Goal: Communication & Community: Answer question/provide support

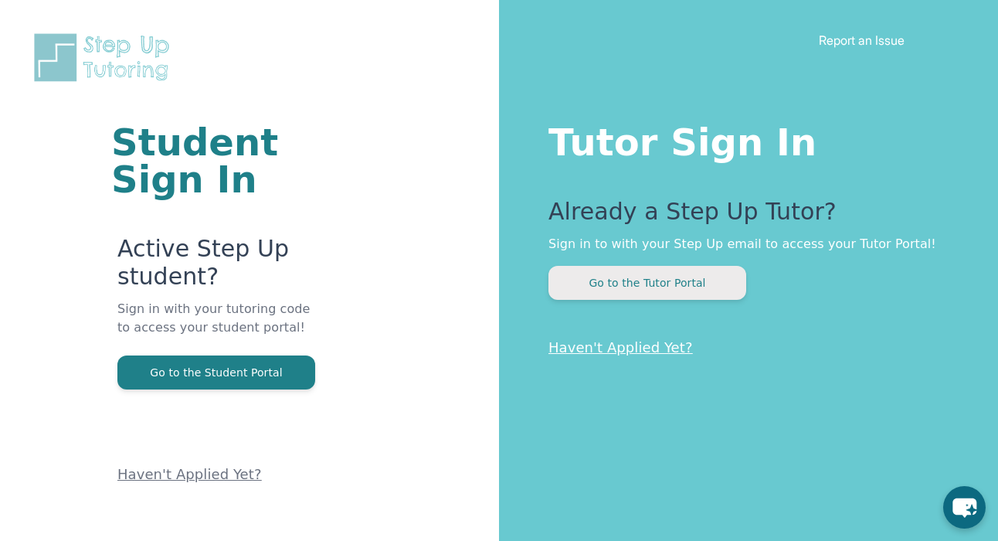
click at [617, 293] on button "Go to the Tutor Portal" at bounding box center [647, 283] width 198 height 34
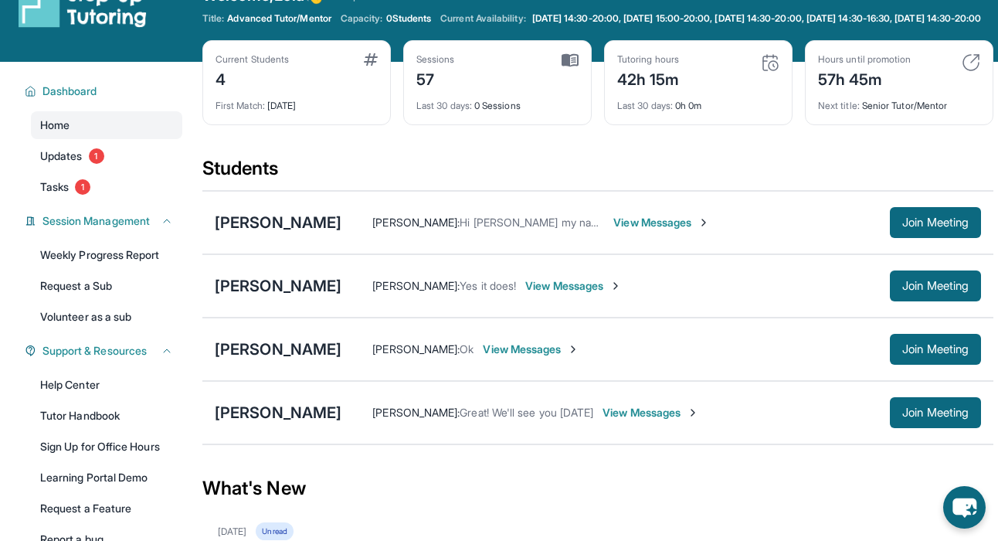
scroll to position [39, 0]
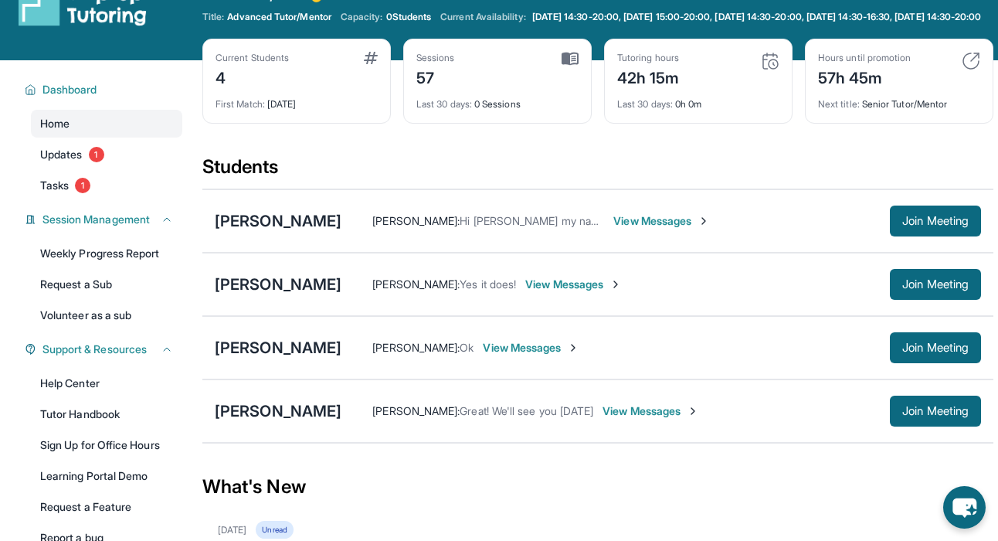
click at [644, 419] on span "View Messages" at bounding box center [650, 410] width 97 height 15
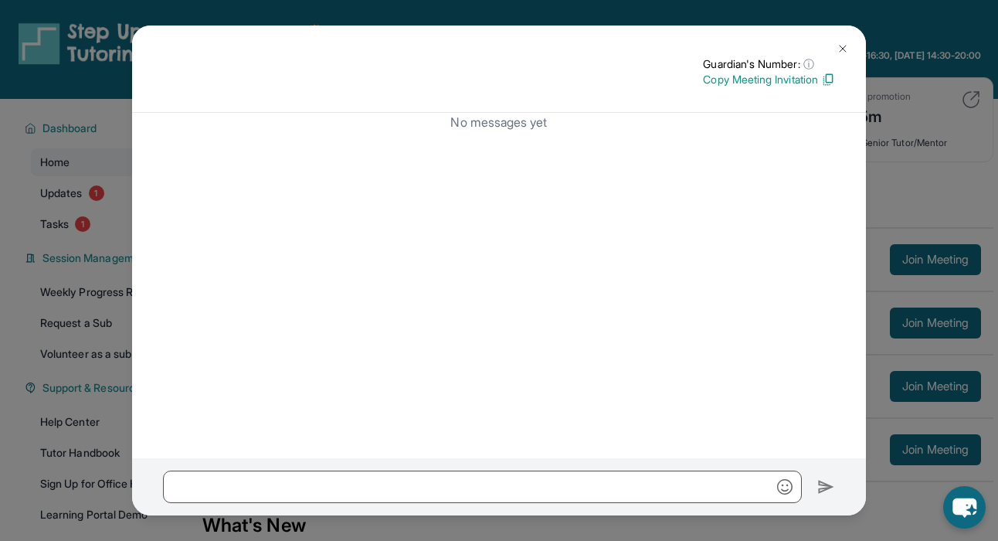
scroll to position [0, 0]
click at [842, 48] on img at bounding box center [842, 48] width 12 height 12
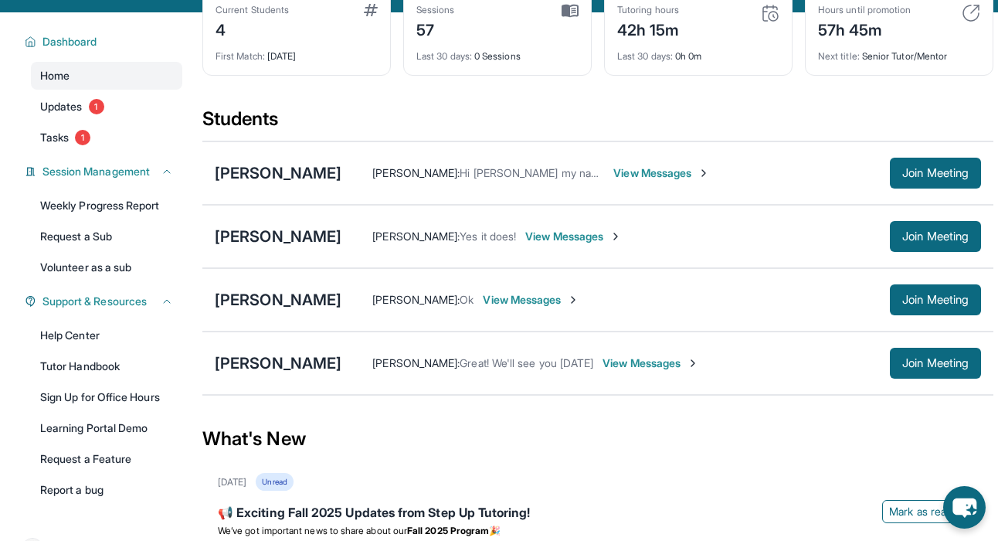
scroll to position [97, 0]
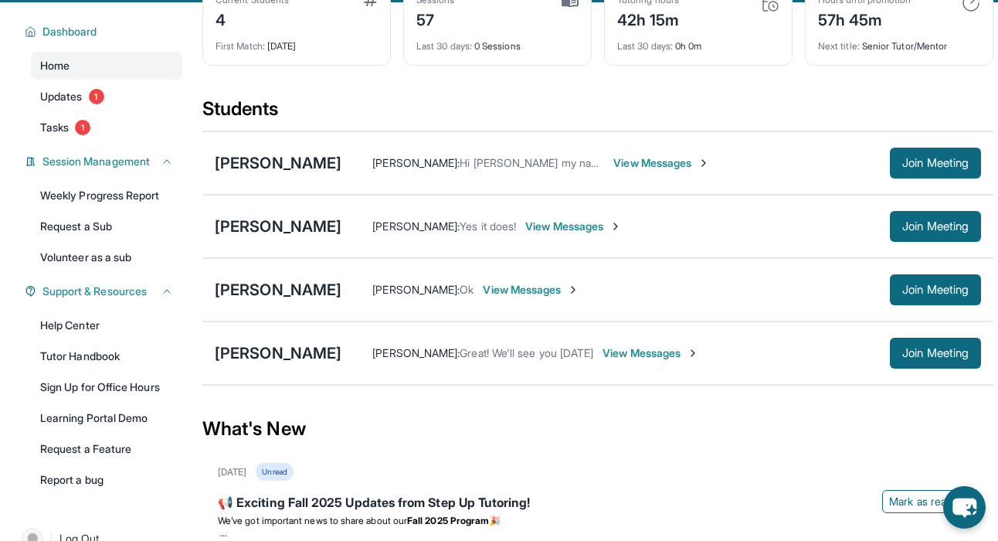
click at [647, 361] on span "View Messages" at bounding box center [650, 352] width 97 height 15
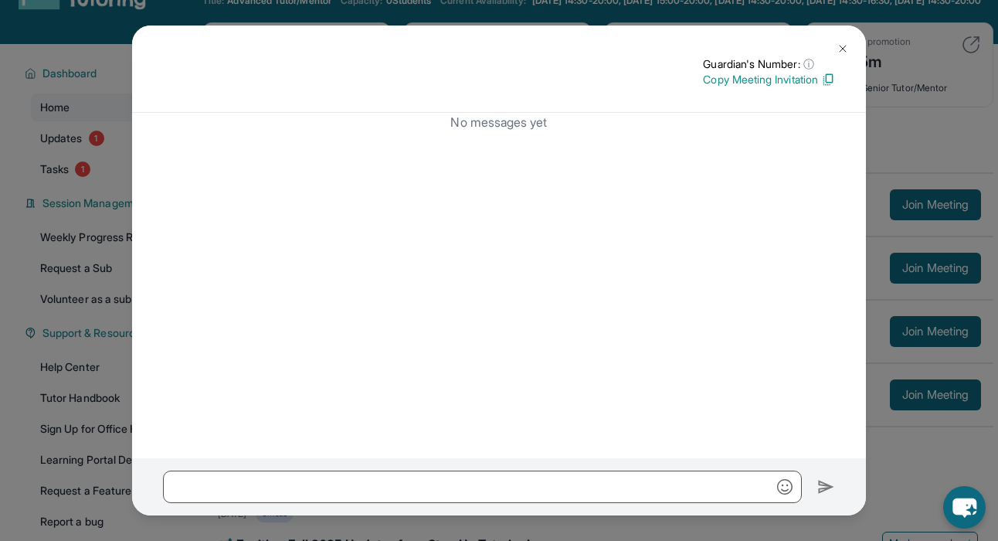
scroll to position [52, 0]
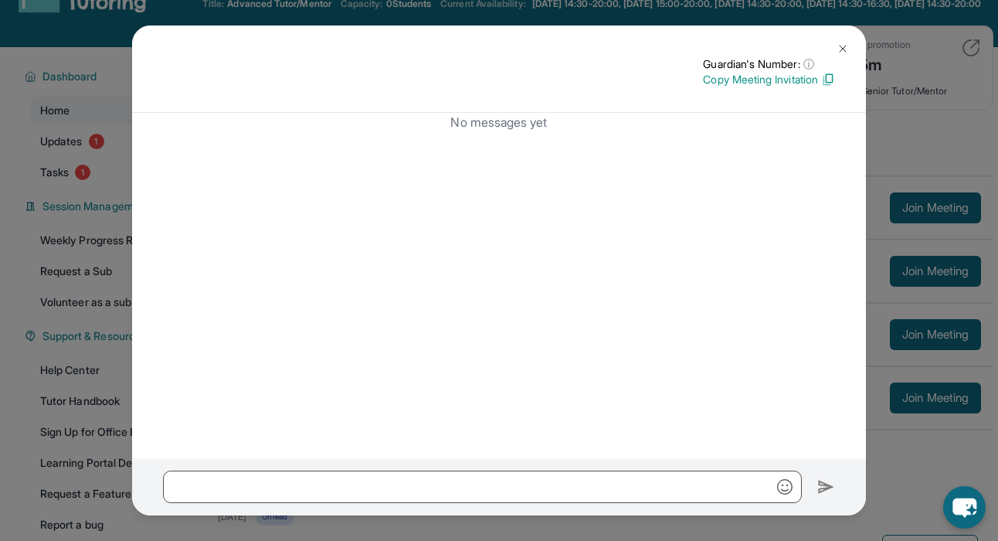
click at [842, 50] on img at bounding box center [842, 48] width 12 height 12
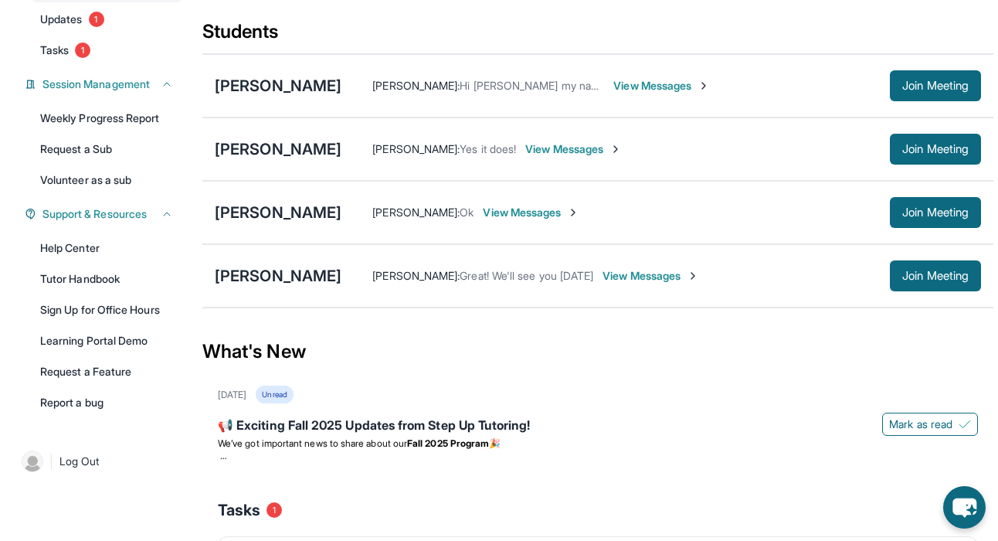
scroll to position [181, 0]
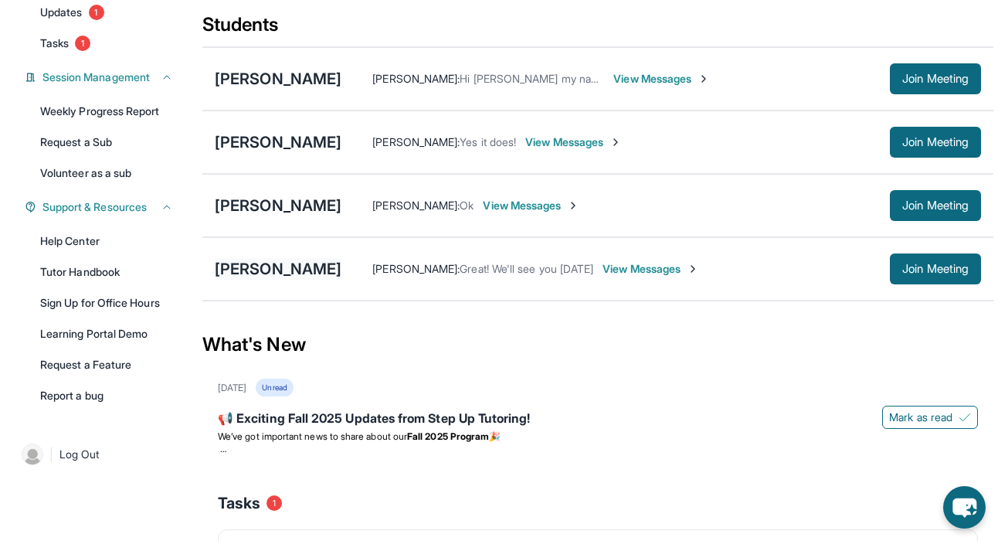
click at [288, 280] on div "[PERSON_NAME]" at bounding box center [278, 269] width 127 height 22
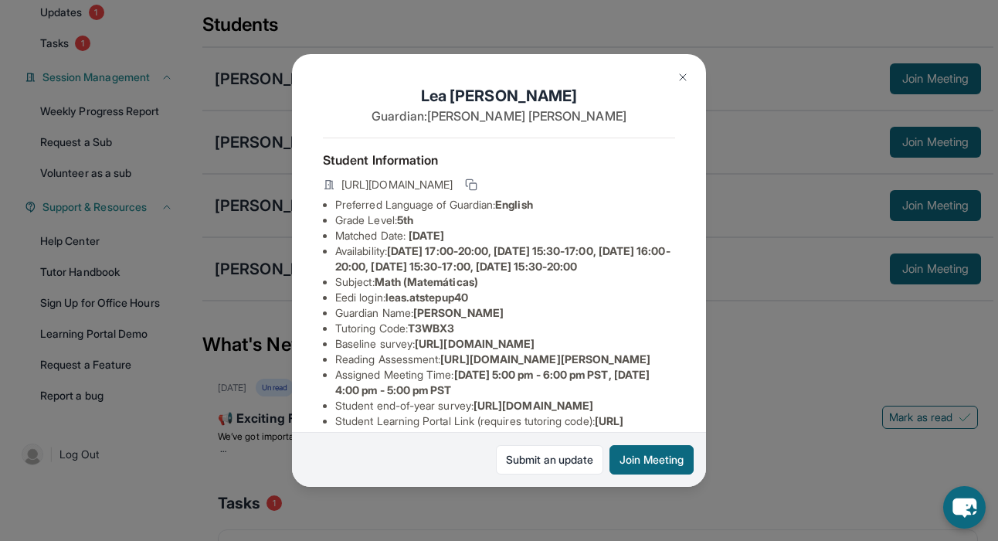
scroll to position [171, 0]
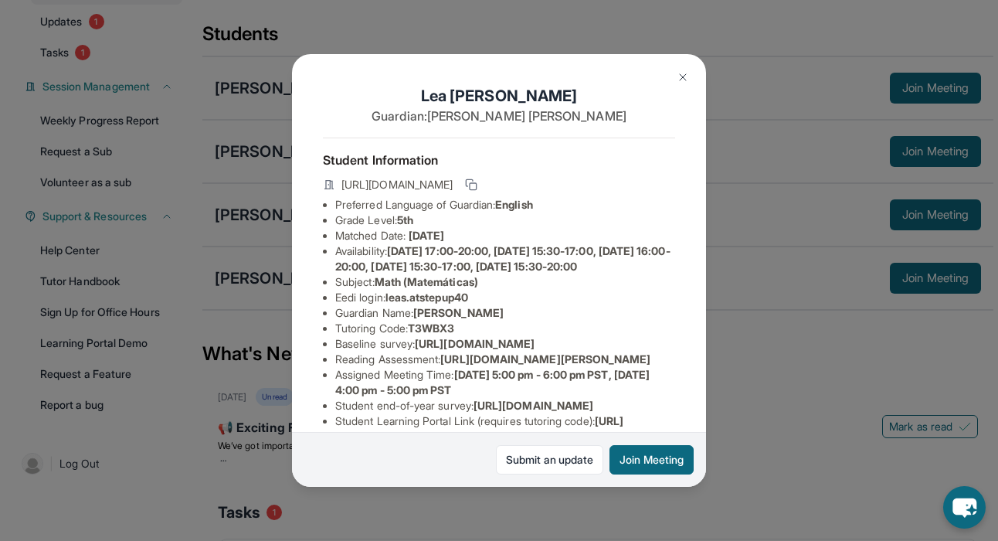
click at [686, 78] on img at bounding box center [682, 77] width 12 height 12
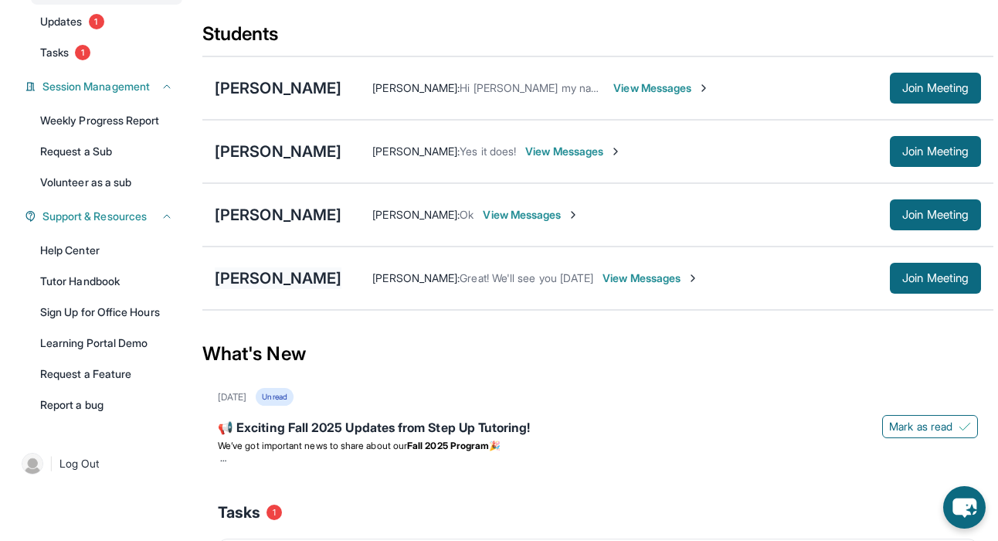
click at [266, 283] on div "[PERSON_NAME]" at bounding box center [278, 278] width 127 height 22
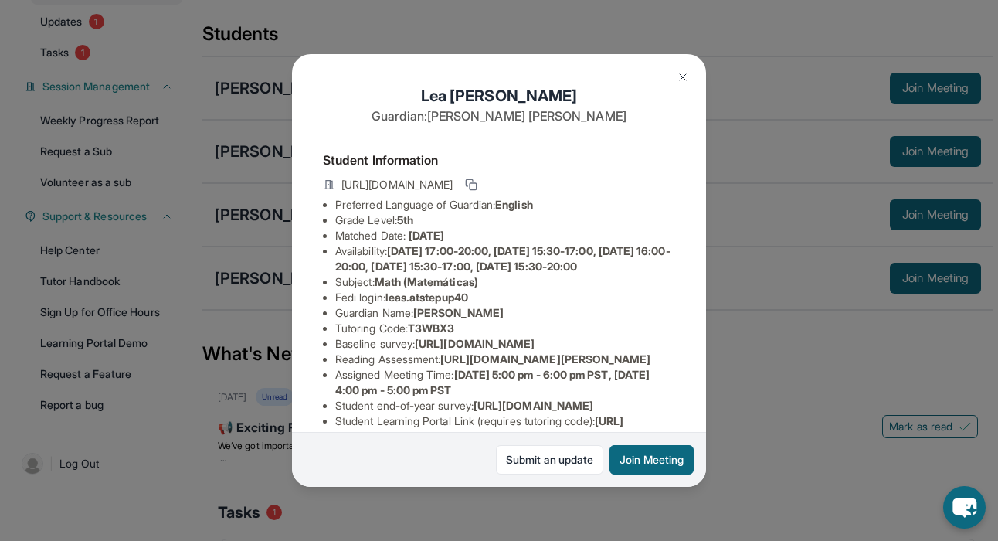
scroll to position [0, 0]
click at [685, 76] on img at bounding box center [682, 77] width 12 height 12
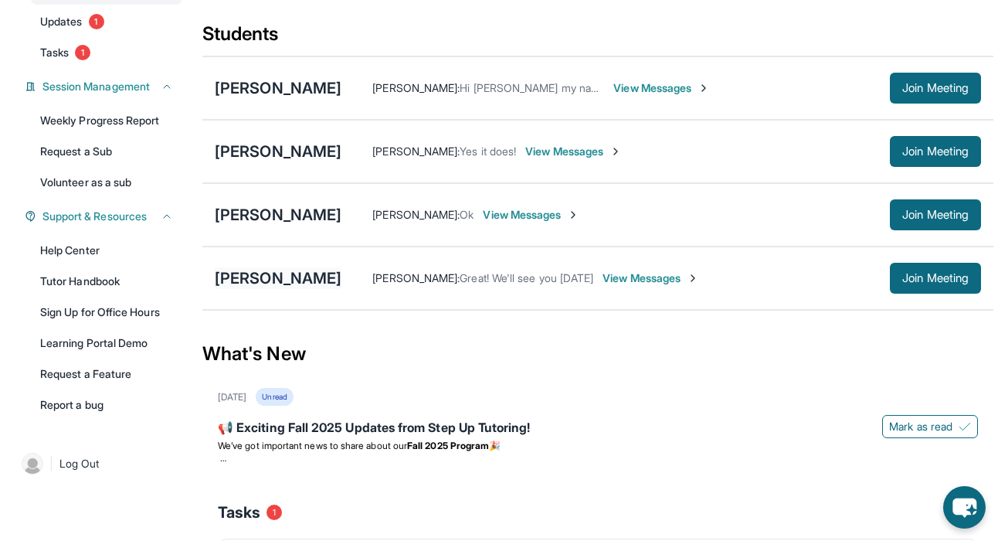
click at [291, 289] on div "[PERSON_NAME]" at bounding box center [278, 278] width 127 height 22
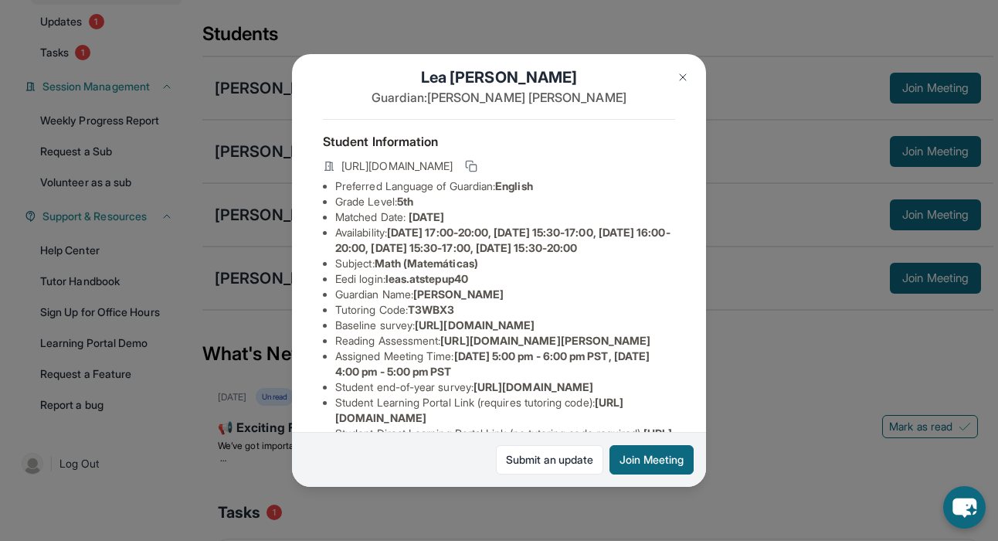
scroll to position [24, 0]
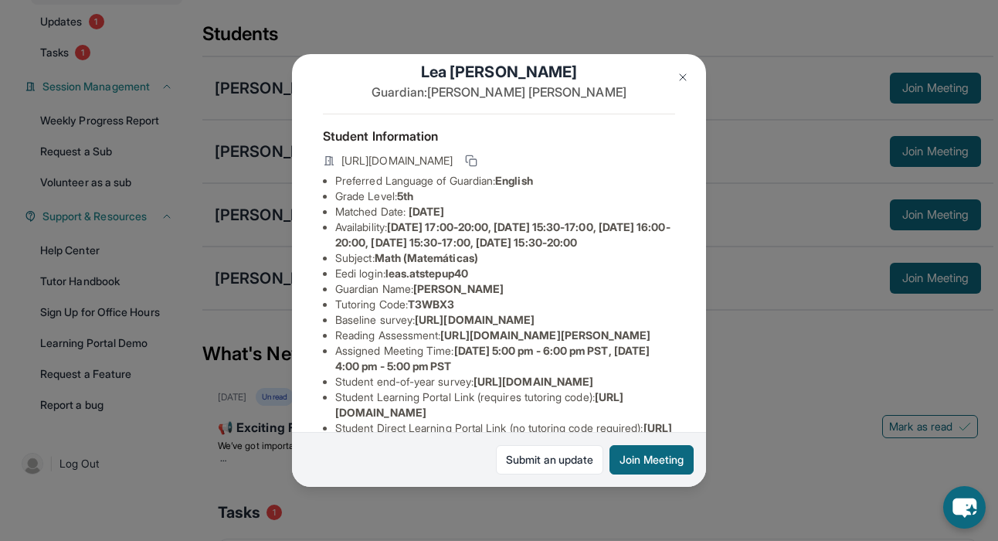
click at [683, 76] on img at bounding box center [682, 77] width 12 height 12
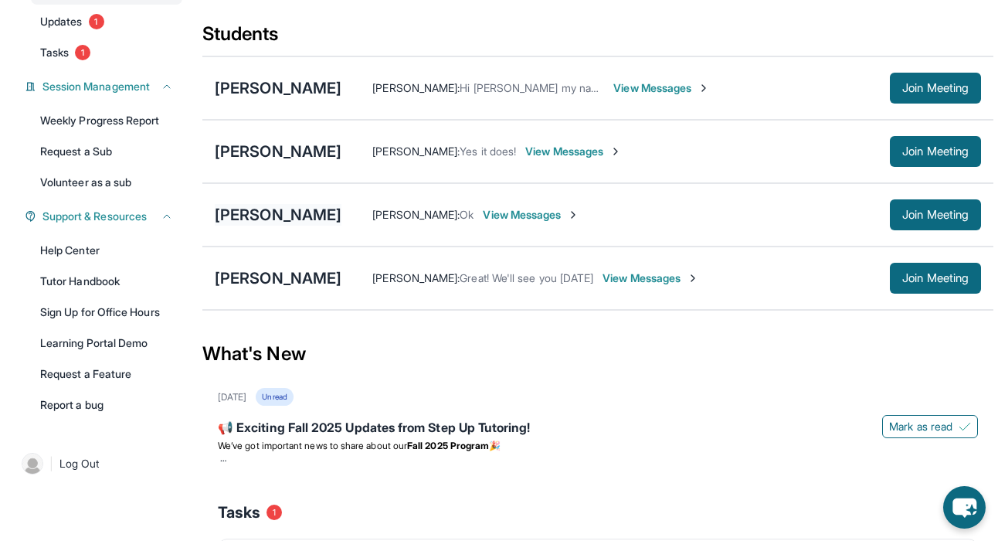
click at [258, 222] on div "[PERSON_NAME]" at bounding box center [278, 215] width 127 height 22
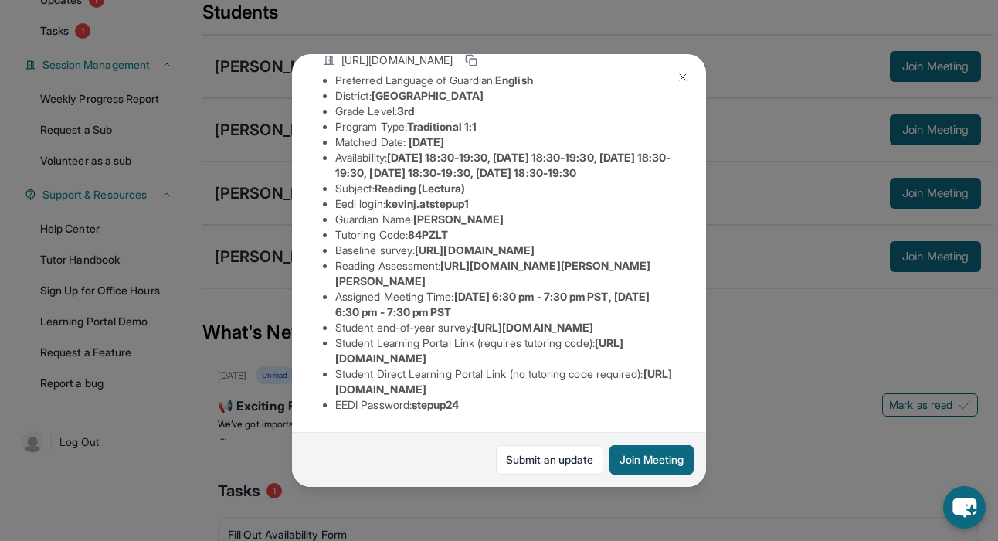
scroll to position [114, 0]
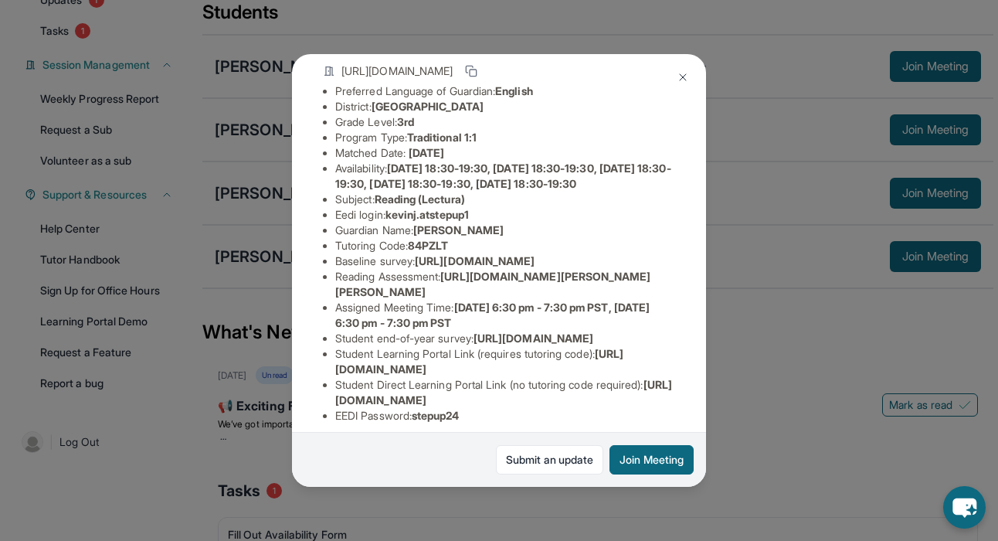
click at [682, 73] on img at bounding box center [682, 77] width 12 height 12
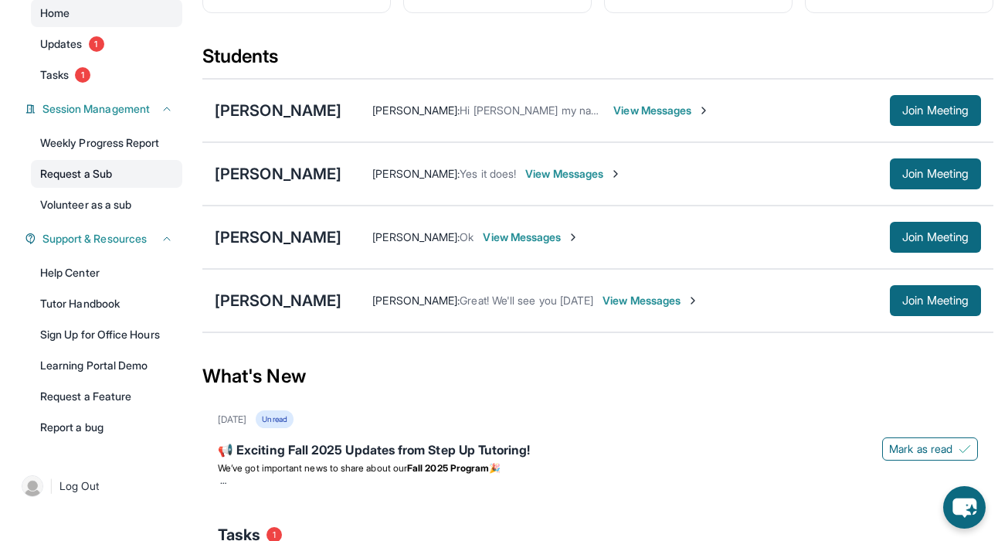
scroll to position [151, 0]
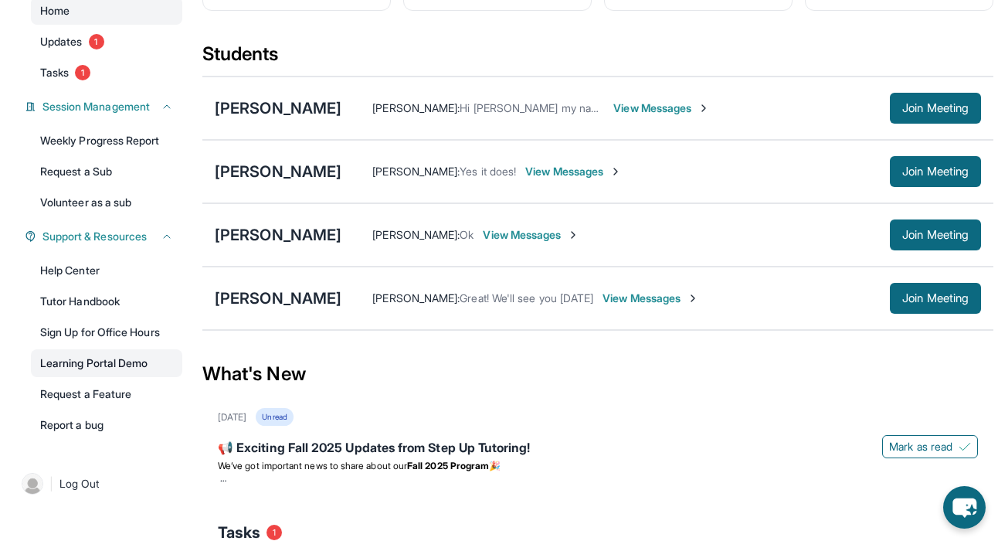
click at [114, 377] on link "Learning Portal Demo" at bounding box center [106, 363] width 151 height 28
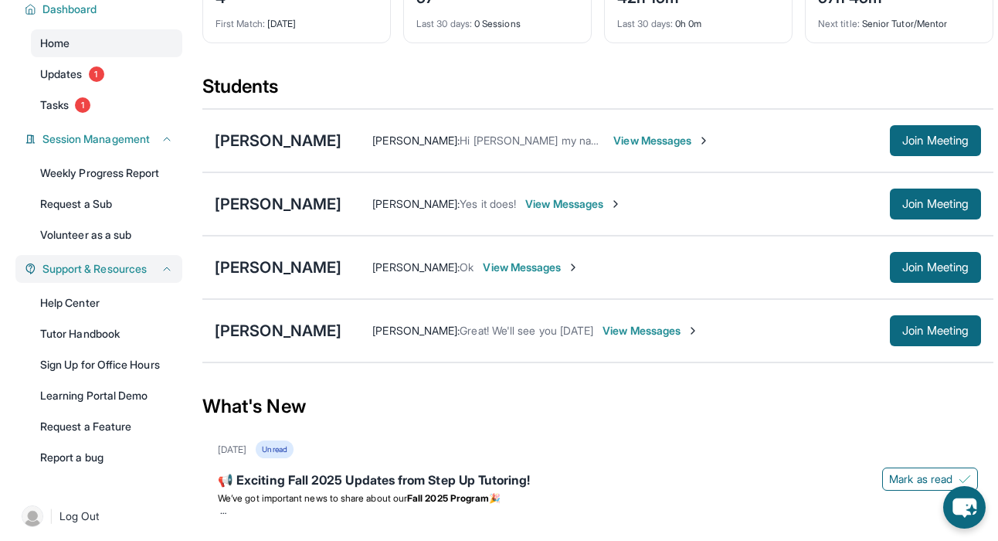
scroll to position [126, 0]
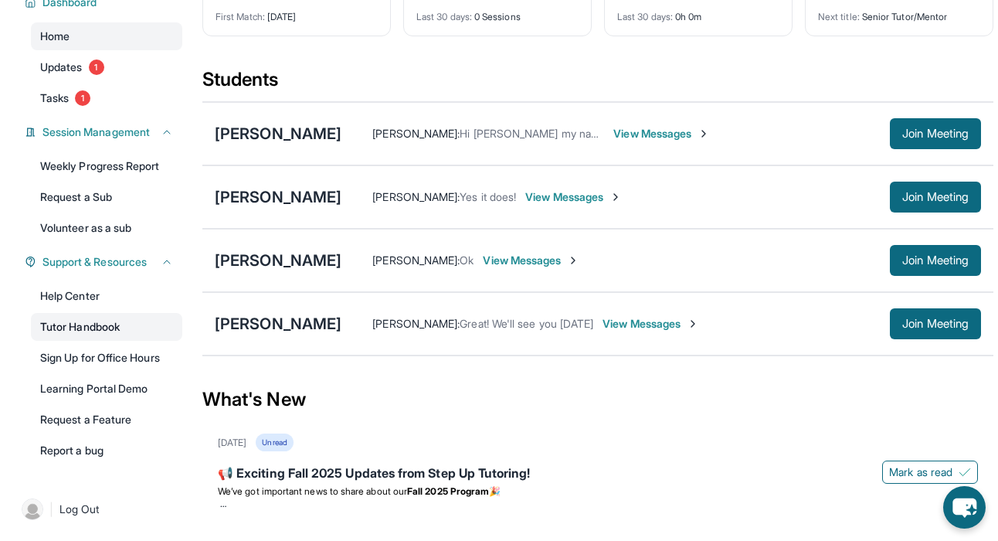
click at [122, 333] on link "Tutor Handbook" at bounding box center [106, 327] width 151 height 28
click at [259, 334] on div "[PERSON_NAME]" at bounding box center [278, 324] width 127 height 22
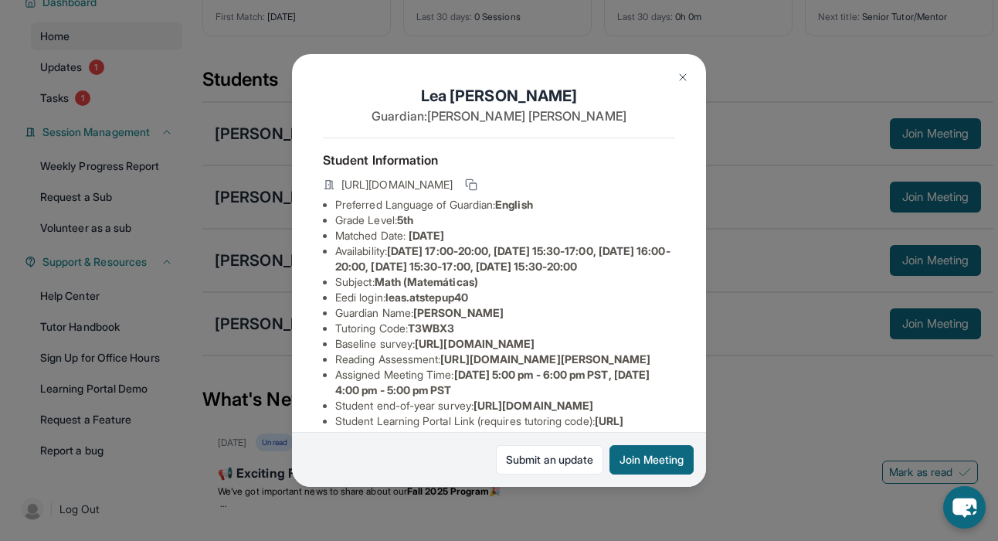
click at [681, 73] on img at bounding box center [682, 77] width 12 height 12
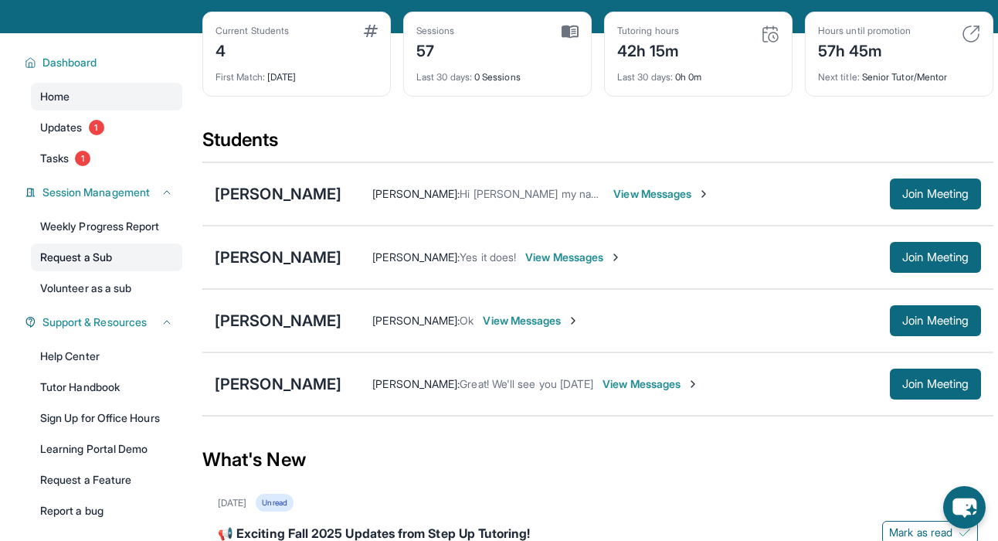
scroll to position [57, 0]
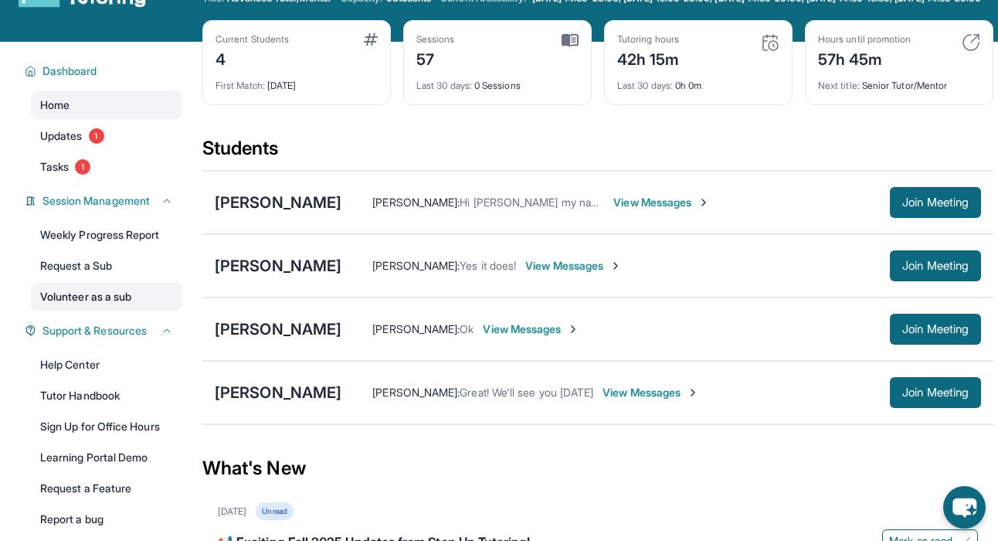
click at [111, 307] on link "Volunteer as a sub" at bounding box center [106, 297] width 151 height 28
click at [263, 403] on div "[PERSON_NAME]" at bounding box center [278, 392] width 127 height 22
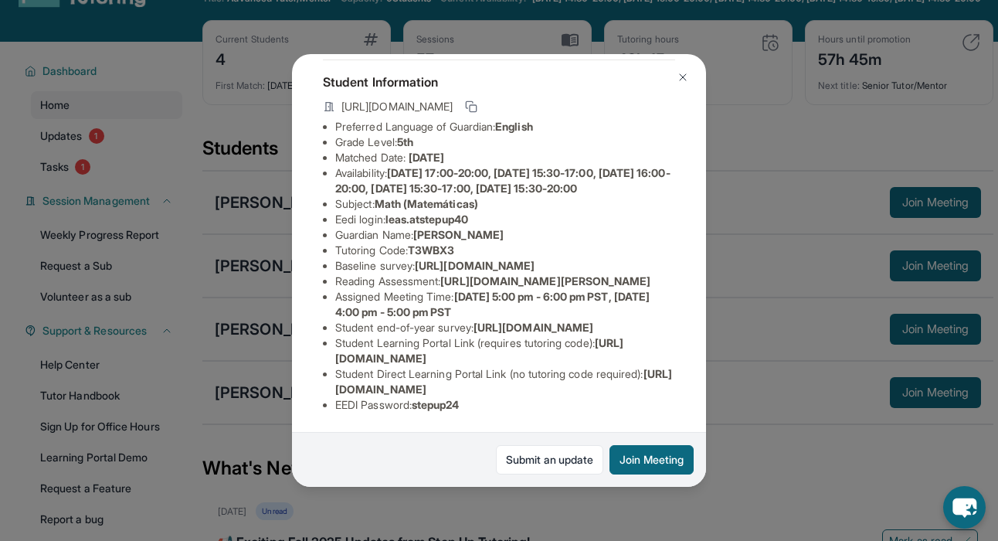
scroll to position [232, 0]
